Goal: Complete application form: Complete application form

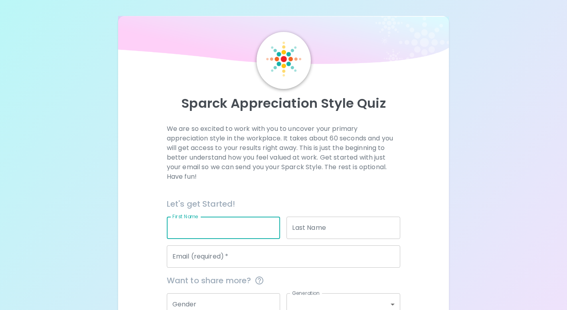
click at [211, 225] on input "First Name" at bounding box center [224, 228] width 114 height 22
type input "[PERSON_NAME]"
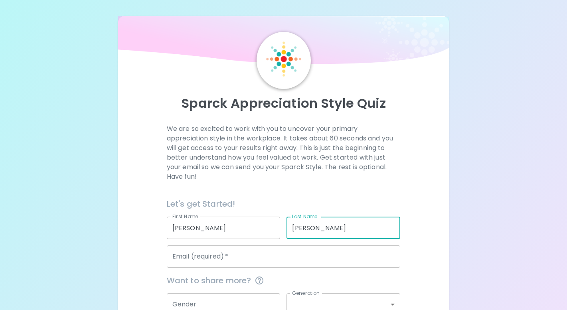
type input "[PERSON_NAME]"
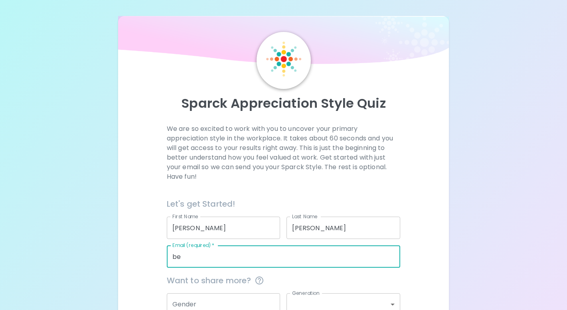
type input "b"
type input "[PERSON_NAME][EMAIL_ADDRESS][PERSON_NAME][DOMAIN_NAME][US_STATE]"
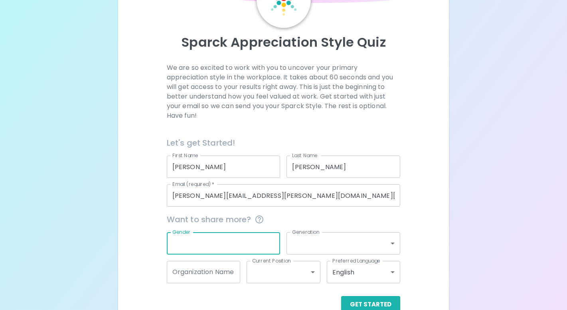
scroll to position [80, 0]
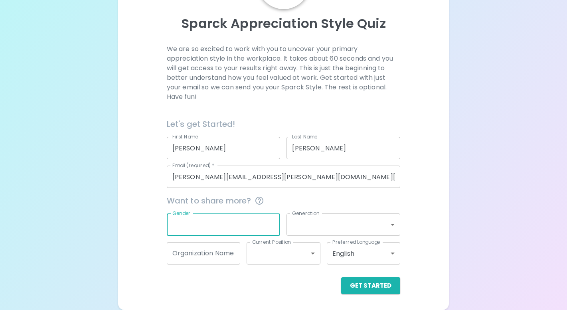
type input "f"
type input "[DEMOGRAPHIC_DATA]"
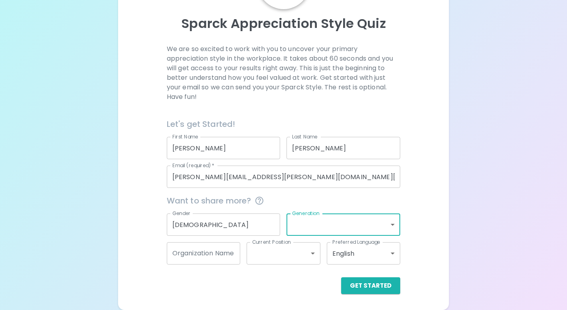
click at [328, 223] on body "Sparck Appreciation Style Quiz We are so excited to work with you to uncover yo…" at bounding box center [283, 115] width 567 height 390
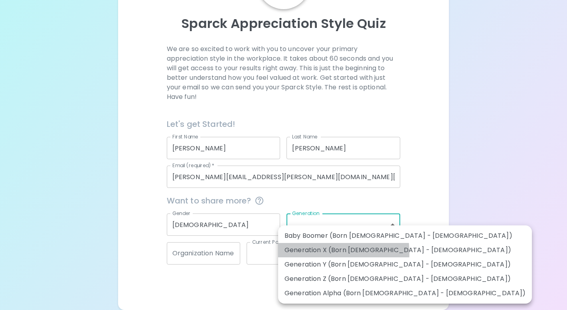
click at [303, 253] on li "Generation X (Born [DEMOGRAPHIC_DATA] - [DEMOGRAPHIC_DATA])" at bounding box center [405, 250] width 254 height 14
type input "generation_x"
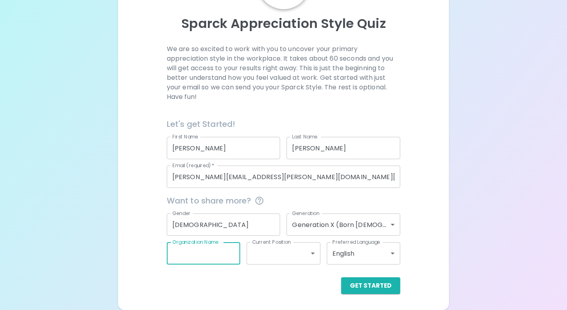
click at [217, 255] on input "Organization Name" at bounding box center [204, 253] width 74 height 22
type input "SOC"
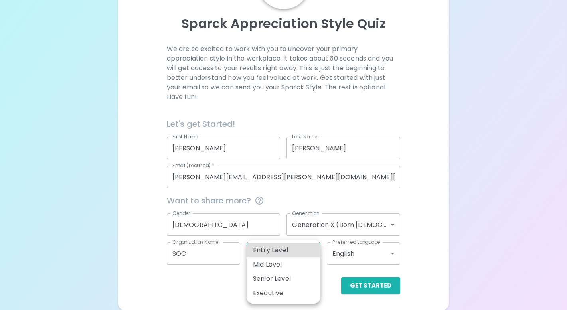
click at [308, 259] on body "Sparck Appreciation Style Quiz We are so excited to work with you to uncover yo…" at bounding box center [283, 115] width 567 height 390
click at [284, 261] on li "Mid Level" at bounding box center [284, 264] width 74 height 14
type input "mid_level"
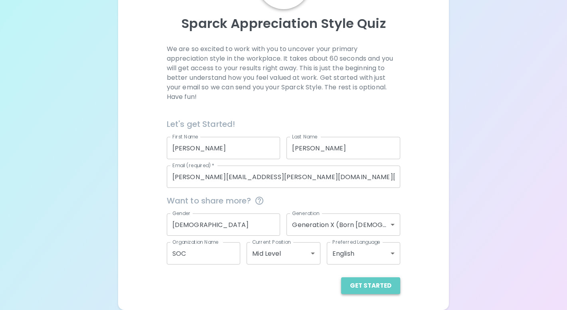
click at [374, 285] on button "Get Started" at bounding box center [370, 285] width 59 height 17
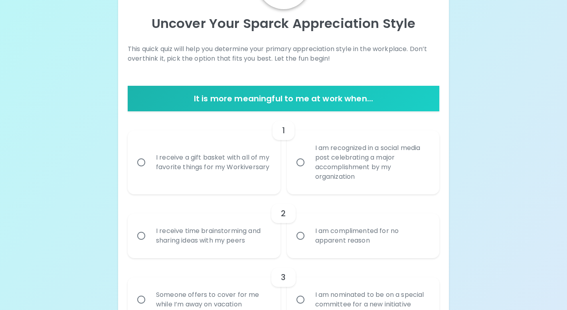
click at [144, 163] on input "I receive a gift basket with all of my favorite things for my Workiversary" at bounding box center [141, 162] width 17 height 17
radio input "true"
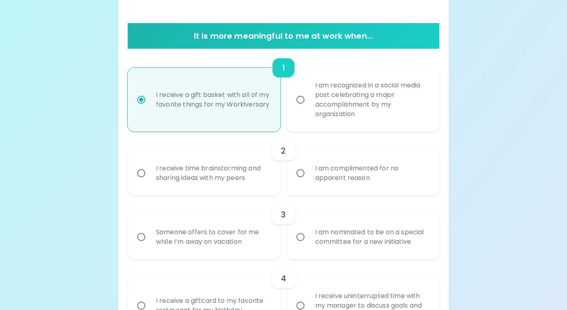
scroll to position [144, 0]
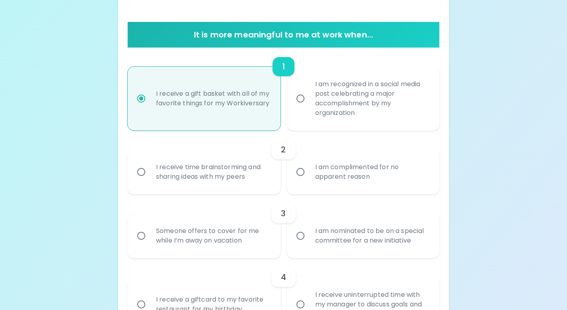
click at [140, 173] on input "I receive time brainstorming and sharing ideas with my peers" at bounding box center [141, 172] width 17 height 17
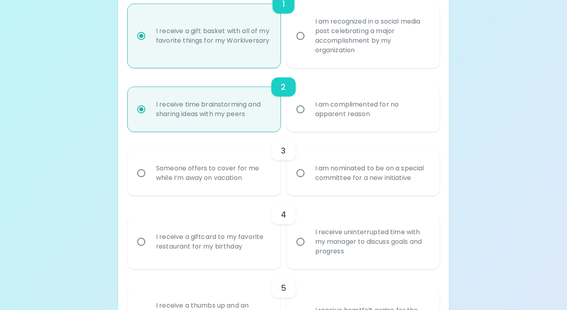
scroll to position [207, 0]
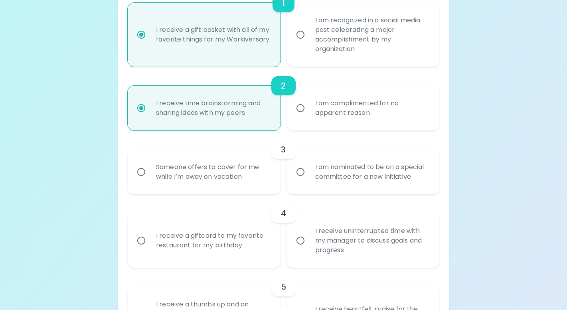
radio input "true"
click at [299, 170] on input "I am nominated to be on a special committee for a new initiative" at bounding box center [300, 172] width 17 height 17
radio input "false"
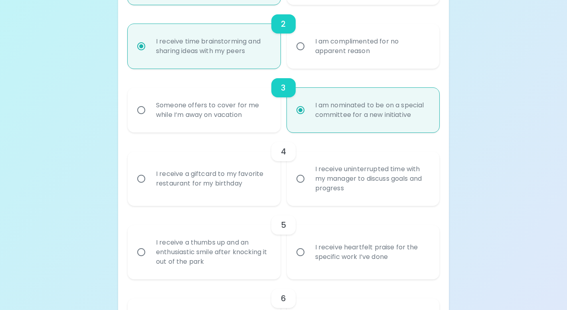
scroll to position [271, 0]
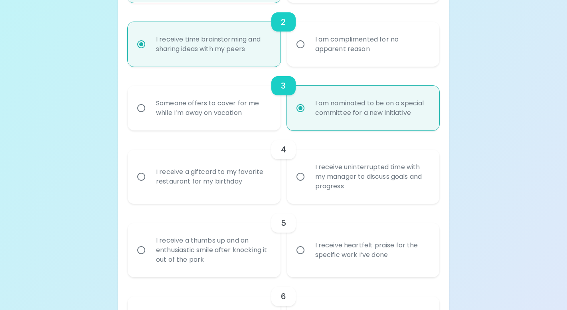
radio input "true"
click at [140, 175] on input "I receive a giftcard to my favorite restaurant for my birthday" at bounding box center [141, 176] width 17 height 17
radio input "false"
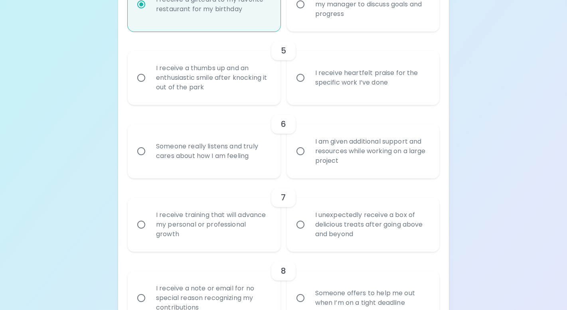
scroll to position [444, 0]
radio input "true"
click at [142, 149] on input "Someone really listens and truly cares about how I am feeling" at bounding box center [141, 150] width 17 height 17
radio input "false"
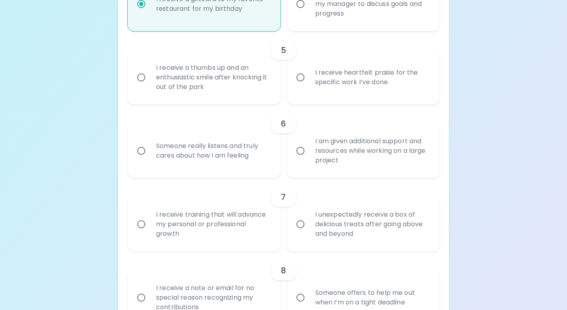
radio input "false"
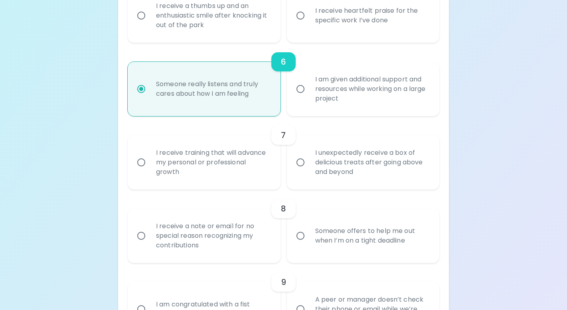
scroll to position [508, 0]
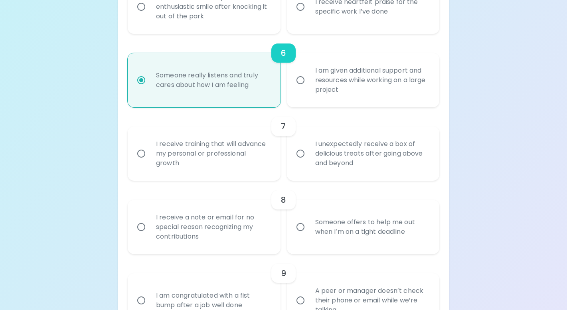
radio input "true"
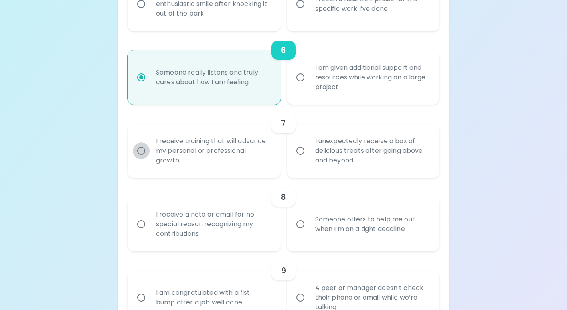
click at [140, 158] on input "I receive training that will advance my personal or professional growth" at bounding box center [141, 150] width 17 height 17
radio input "false"
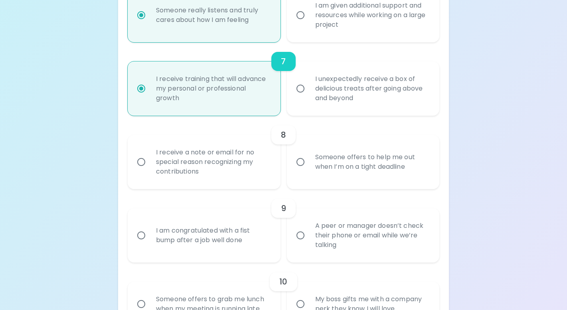
scroll to position [580, 0]
radio input "true"
click at [140, 162] on input "I receive a note or email for no special reason recognizing my contributions" at bounding box center [141, 161] width 17 height 17
radio input "false"
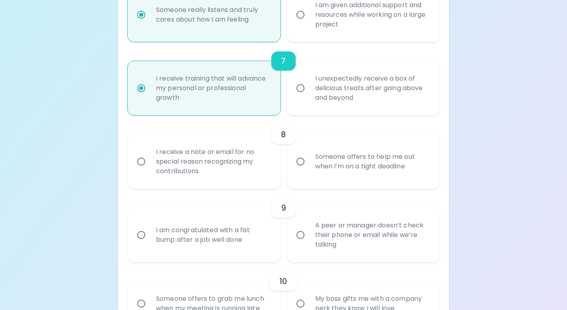
radio input "false"
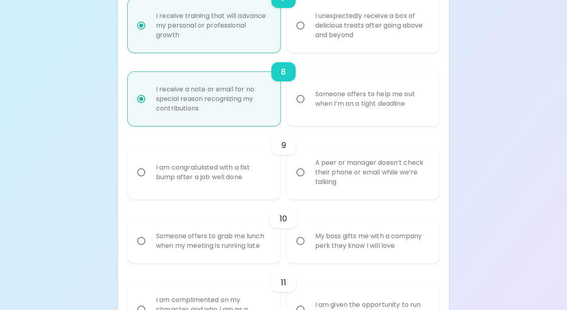
scroll to position [644, 0]
radio input "true"
click at [301, 171] on input "A peer or manager doesn’t check their phone or email while we’re talking" at bounding box center [300, 171] width 17 height 17
radio input "false"
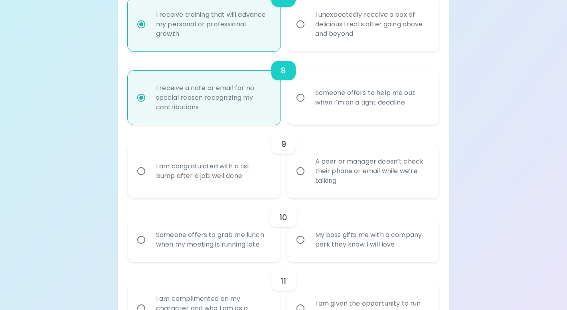
radio input "false"
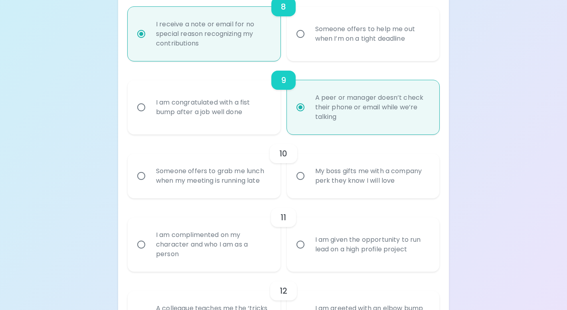
scroll to position [707, 0]
radio input "true"
click at [138, 177] on input "Someone offers to grab me lunch when my meeting is running late" at bounding box center [141, 176] width 17 height 17
radio input "false"
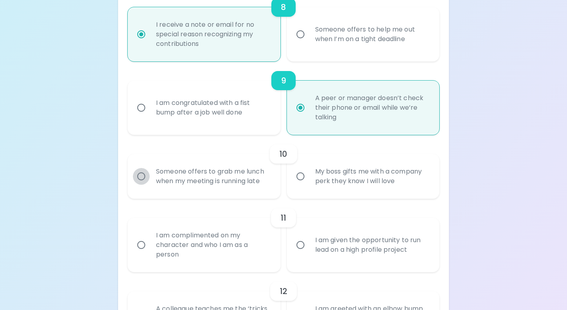
radio input "false"
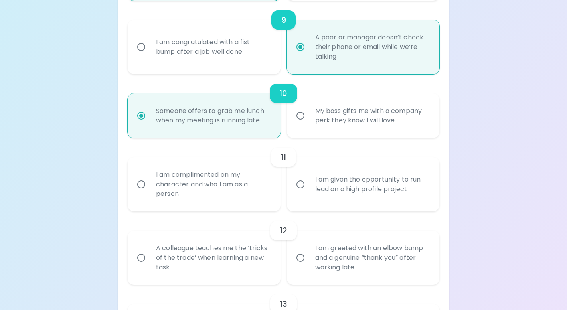
scroll to position [771, 0]
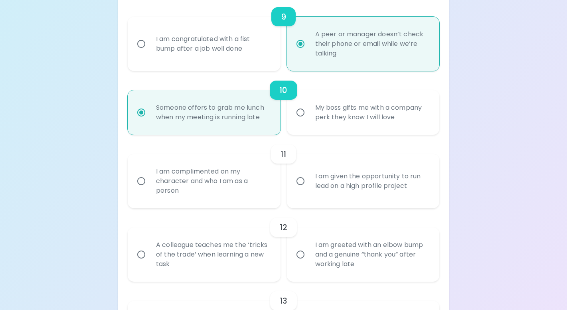
radio input "true"
click at [146, 179] on input "I am complimented on my character and who I am as a person" at bounding box center [141, 181] width 17 height 17
radio input "false"
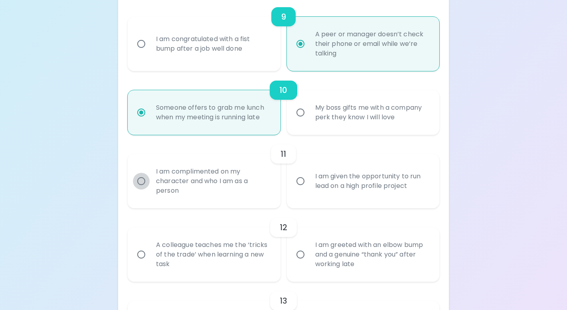
radio input "false"
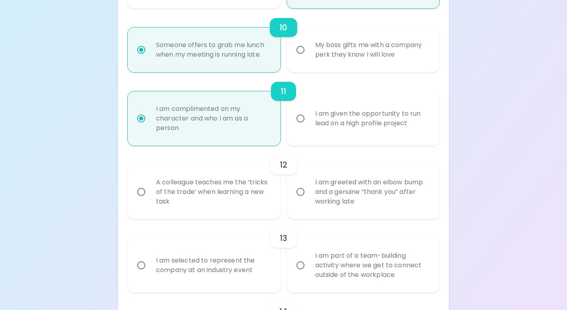
scroll to position [835, 0]
radio input "true"
click at [145, 189] on input "A colleague teaches me the ‘tricks of the trade’ when learning a new task" at bounding box center [141, 190] width 17 height 17
radio input "false"
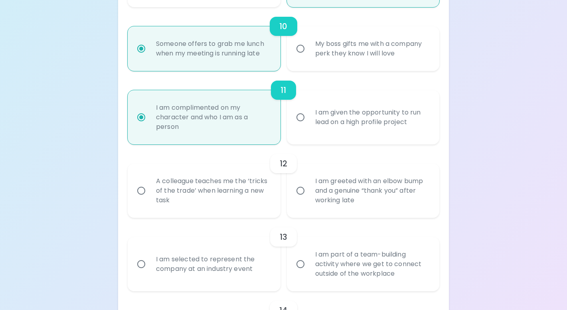
radio input "false"
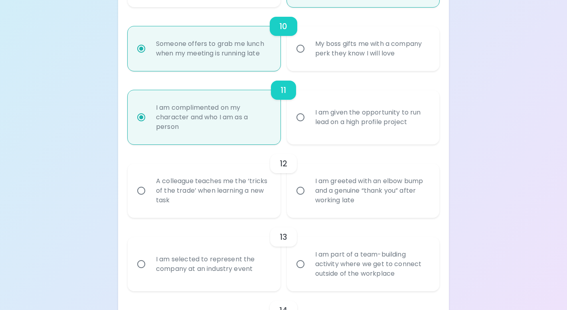
radio input "false"
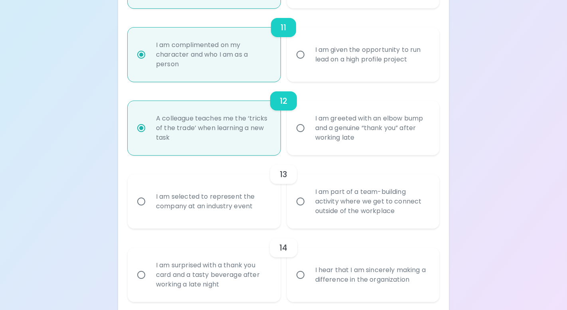
scroll to position [899, 0]
radio input "true"
click at [138, 200] on input "I am selected to represent the company at an industry event" at bounding box center [141, 200] width 17 height 17
radio input "false"
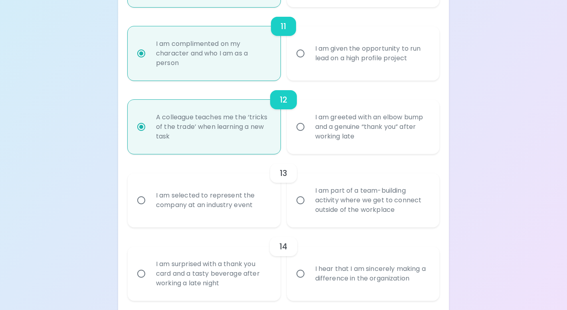
radio input "false"
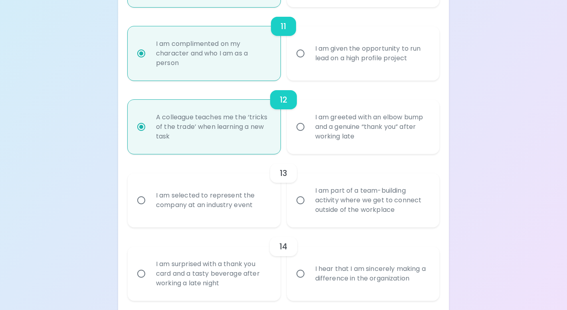
radio input "false"
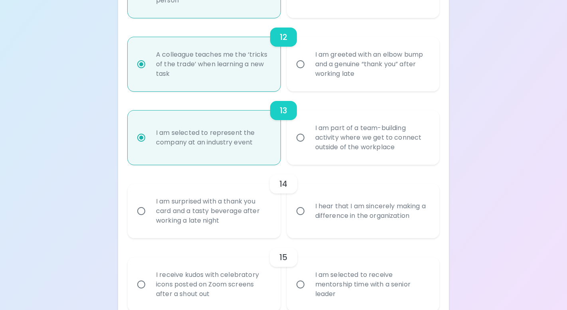
scroll to position [963, 0]
radio input "true"
click at [142, 208] on input "I am surprised with a thank you card and a tasty beverage after working a late …" at bounding box center [141, 209] width 17 height 17
radio input "false"
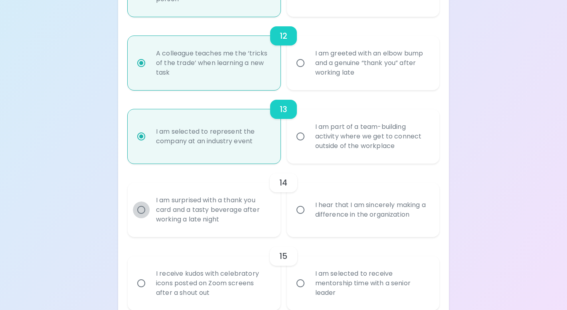
radio input "false"
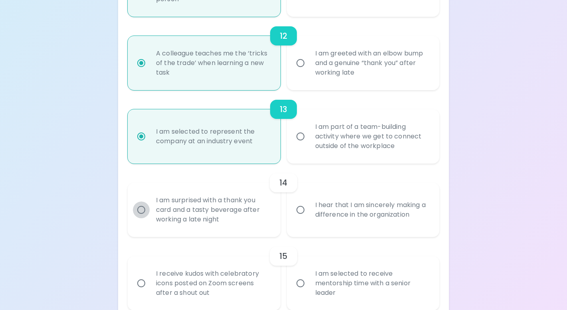
radio input "false"
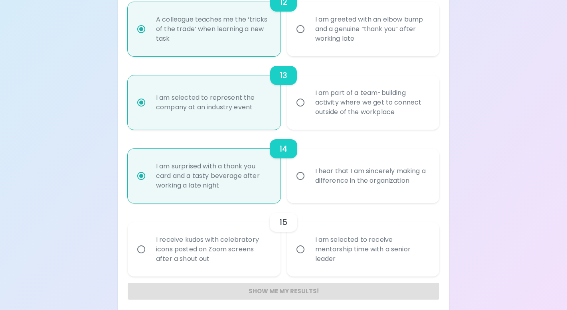
scroll to position [1002, 0]
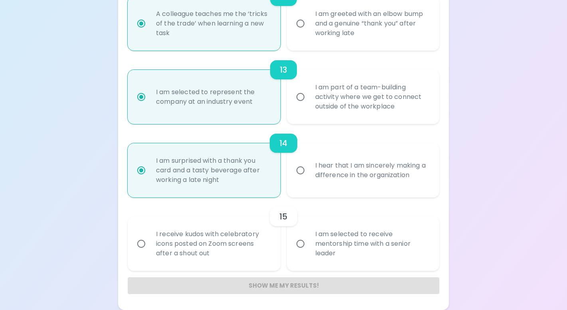
radio input "true"
click at [300, 247] on input "I am selected to receive mentorship time with a senior leader" at bounding box center [300, 243] width 17 height 17
radio input "false"
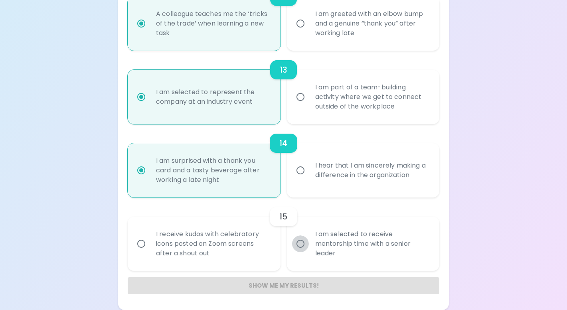
radio input "false"
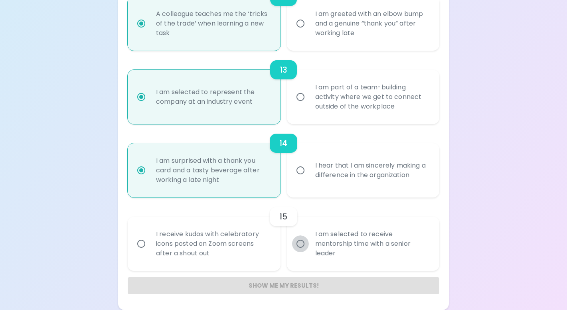
radio input "false"
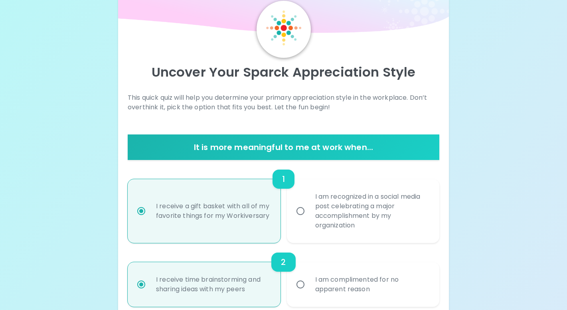
scroll to position [0, 0]
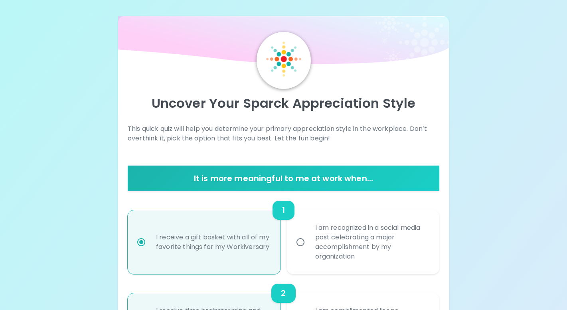
radio input "true"
